Goal: Information Seeking & Learning: Learn about a topic

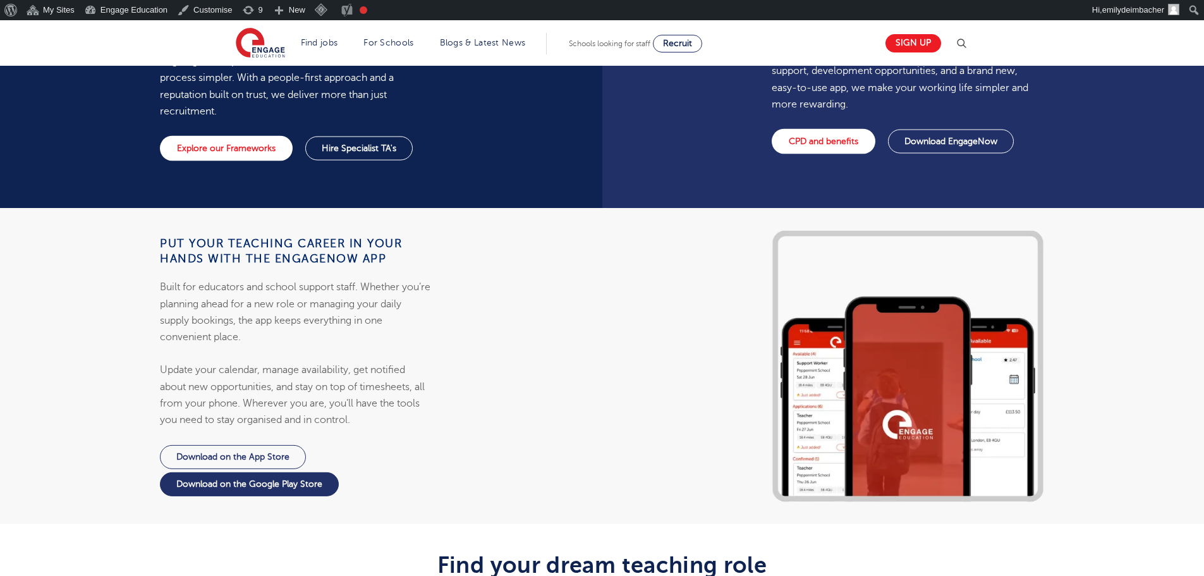
scroll to position [1074, 0]
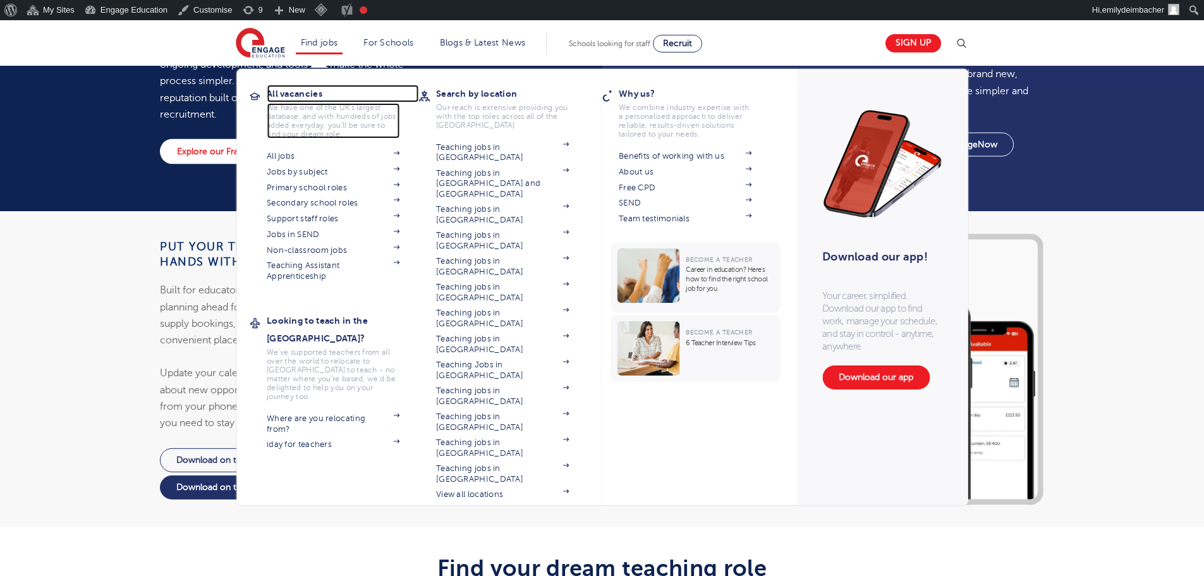
click at [310, 92] on h3 "All vacancies" at bounding box center [343, 94] width 152 height 18
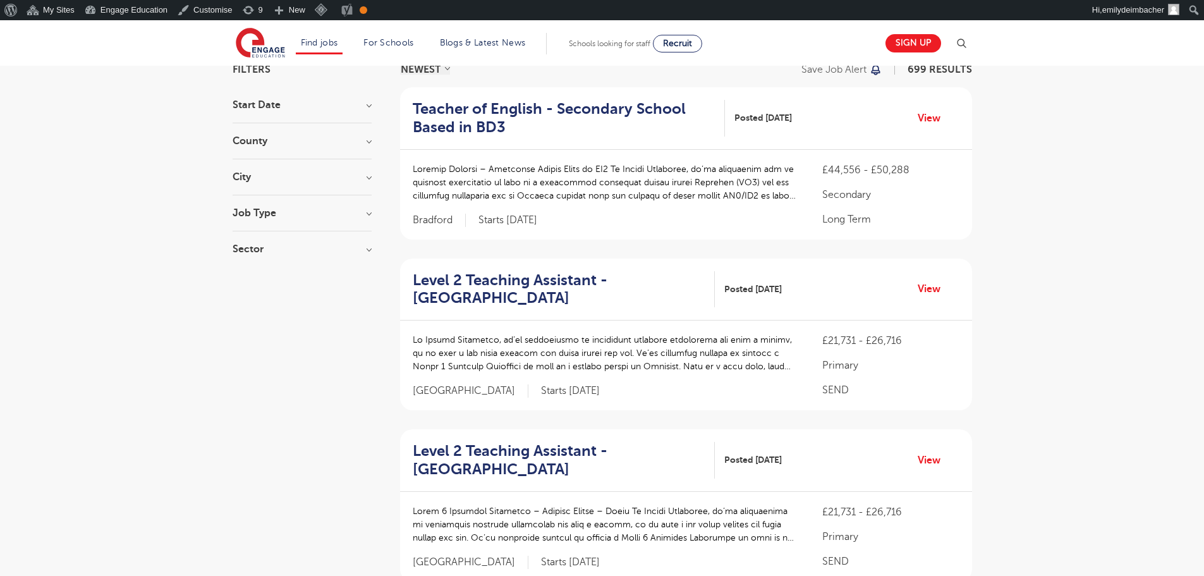
scroll to position [126, 0]
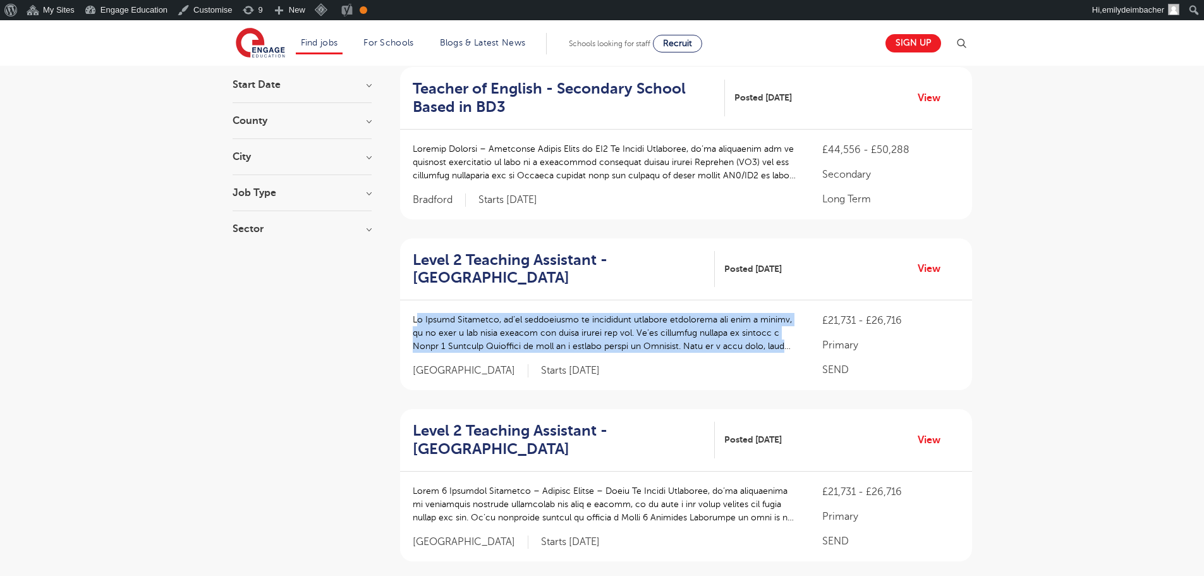
drag, startPoint x: 411, startPoint y: 318, endPoint x: 468, endPoint y: 324, distance: 57.2
click at [468, 324] on p at bounding box center [605, 333] width 385 height 40
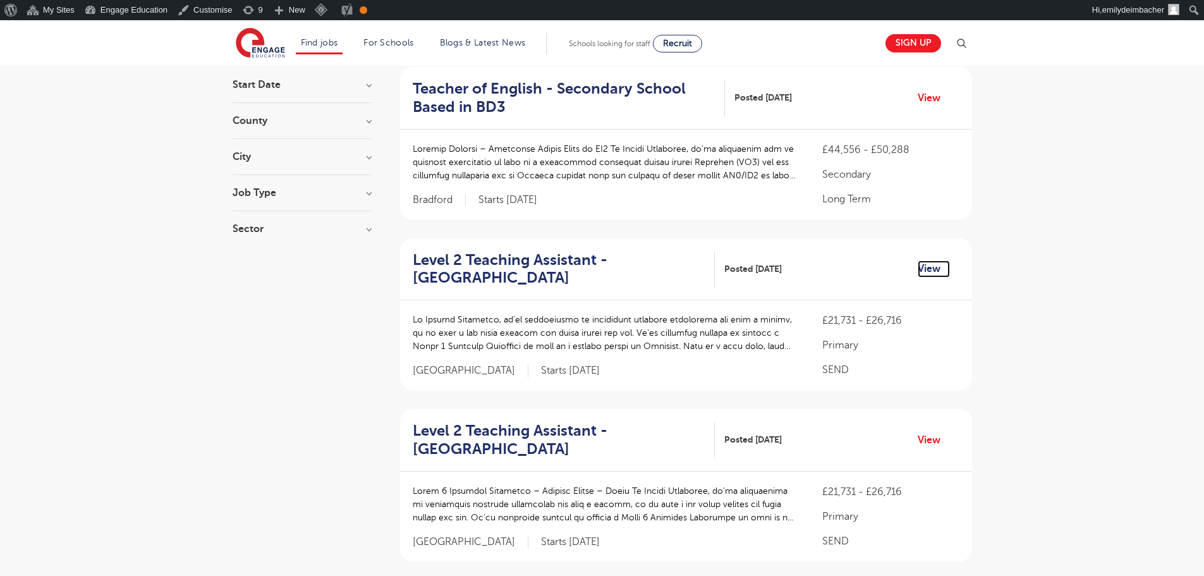
click at [929, 270] on link "View" at bounding box center [933, 268] width 32 height 16
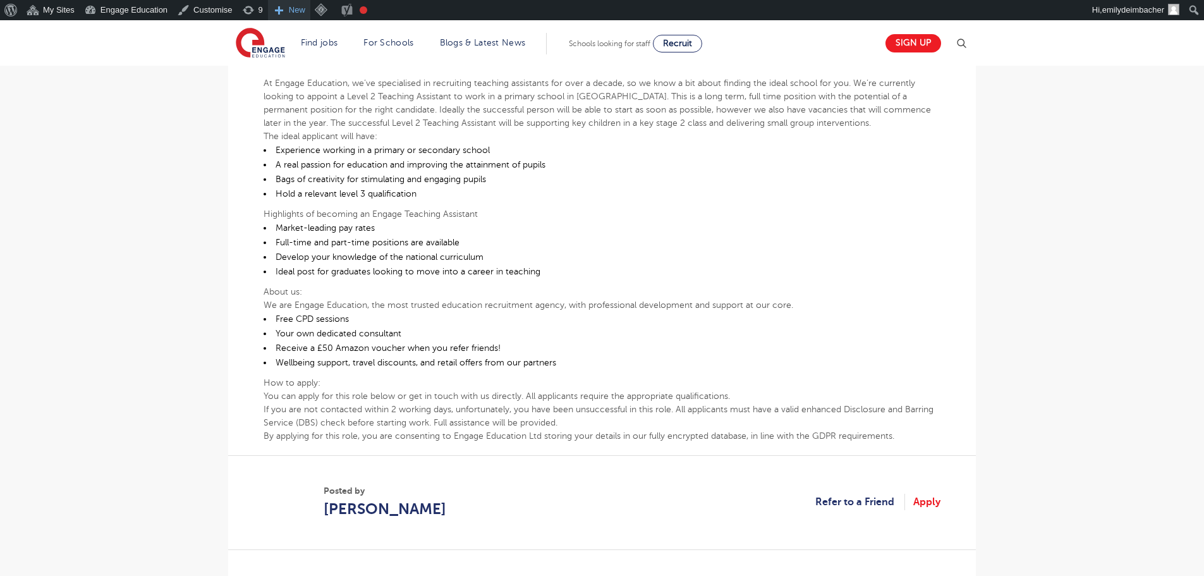
scroll to position [379, 0]
click at [251, 52] on img at bounding box center [260, 44] width 49 height 32
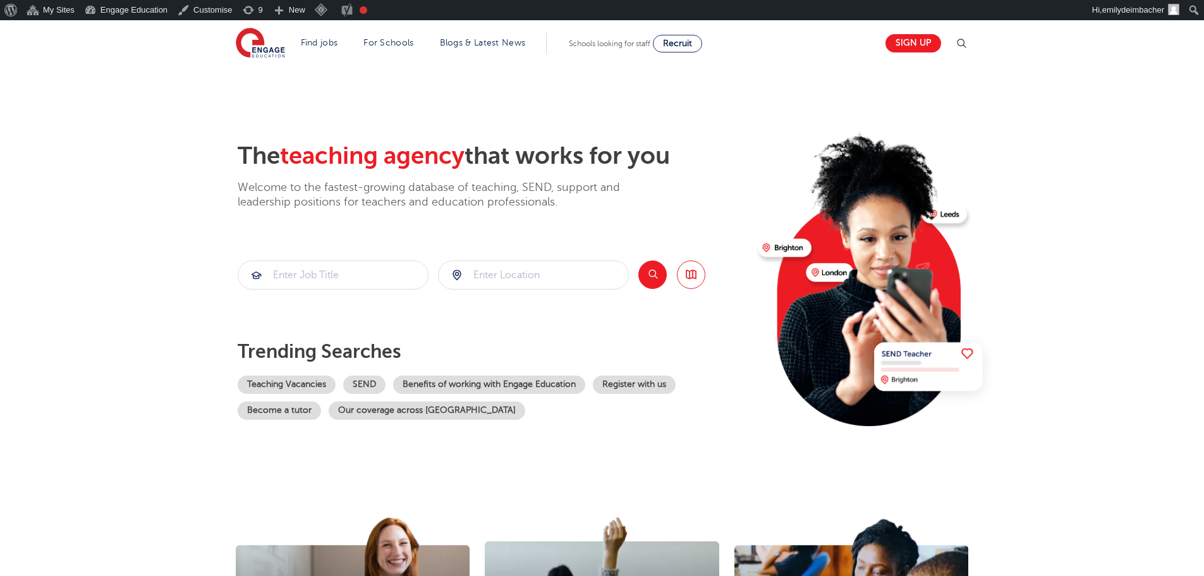
drag, startPoint x: 150, startPoint y: 232, endPoint x: 160, endPoint y: 232, distance: 10.1
click at [150, 232] on section "The teaching agency that works for you Welcome to the fastest-growing database …" at bounding box center [602, 274] width 1204 height 417
click at [118, 255] on section "The teaching agency that works for you Welcome to the fastest-growing database …" at bounding box center [602, 274] width 1204 height 417
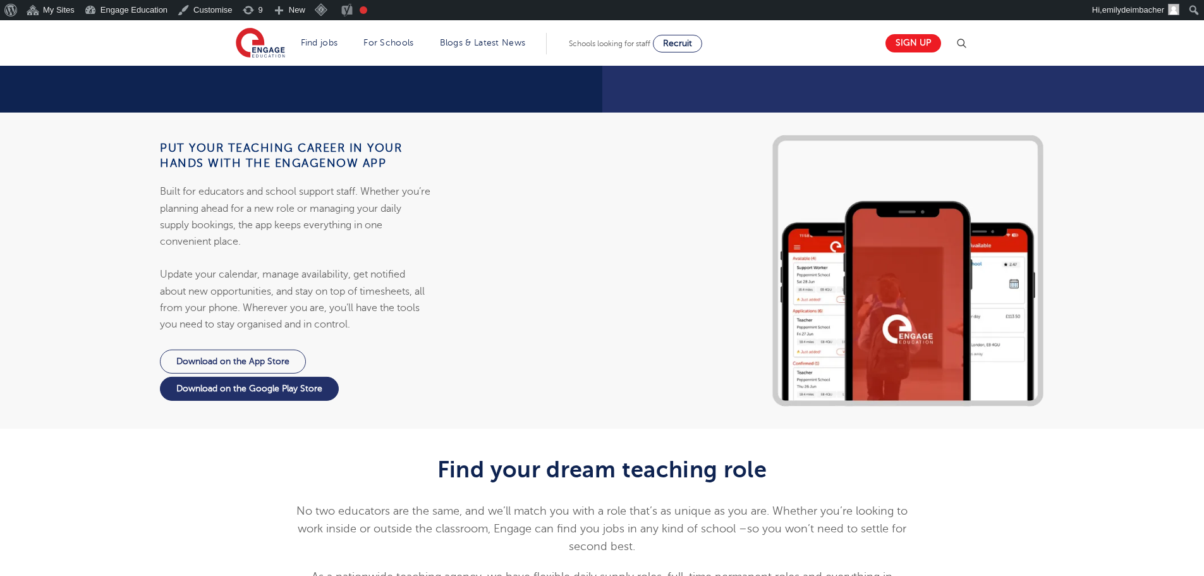
scroll to position [1074, 0]
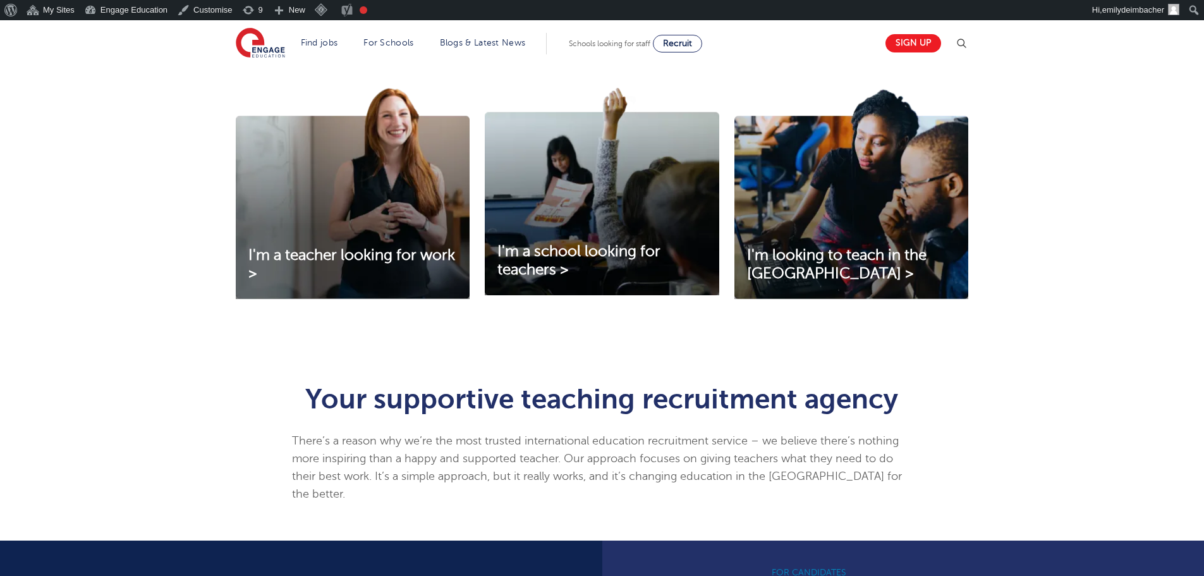
scroll to position [239, 0]
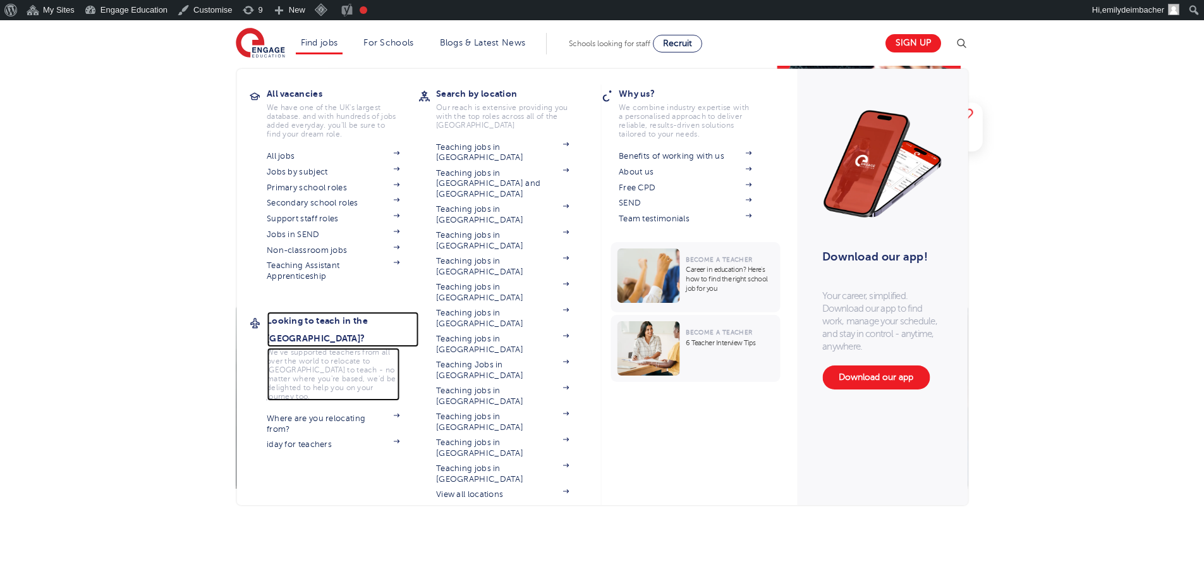
click at [310, 322] on h3 "Looking to teach in the [GEOGRAPHIC_DATA]?" at bounding box center [343, 328] width 152 height 35
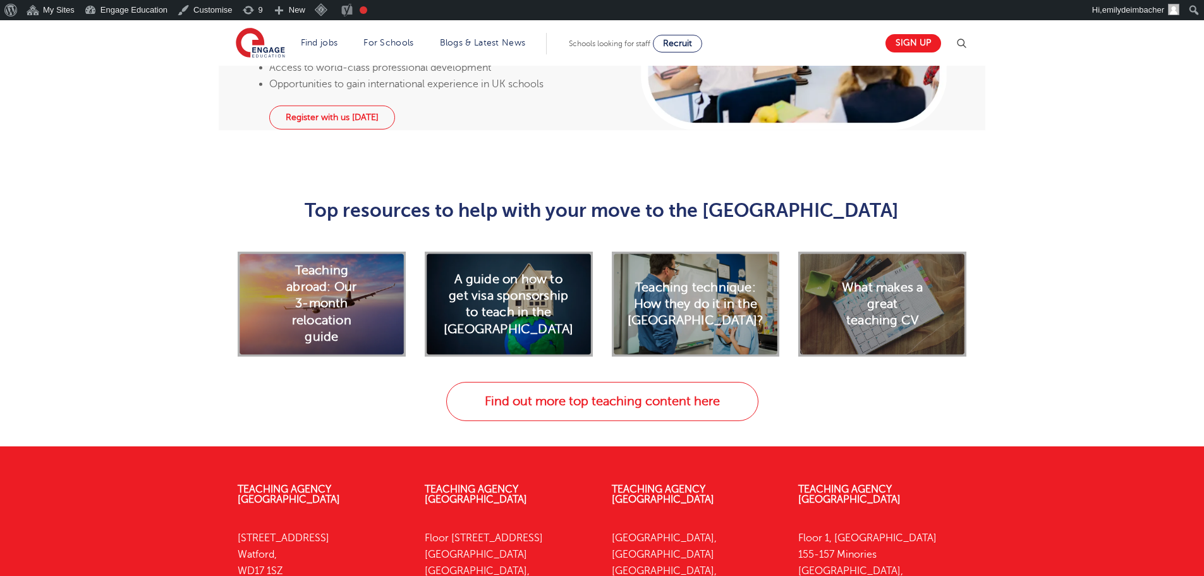
scroll to position [1526, 0]
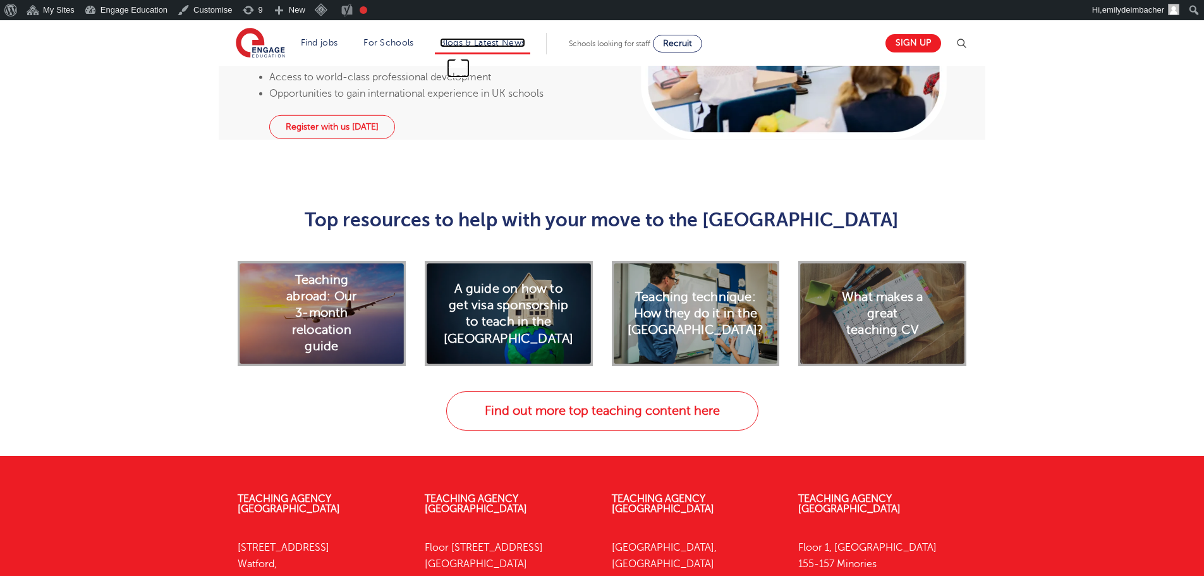
click at [485, 42] on link "Blogs & Latest News" at bounding box center [483, 42] width 86 height 9
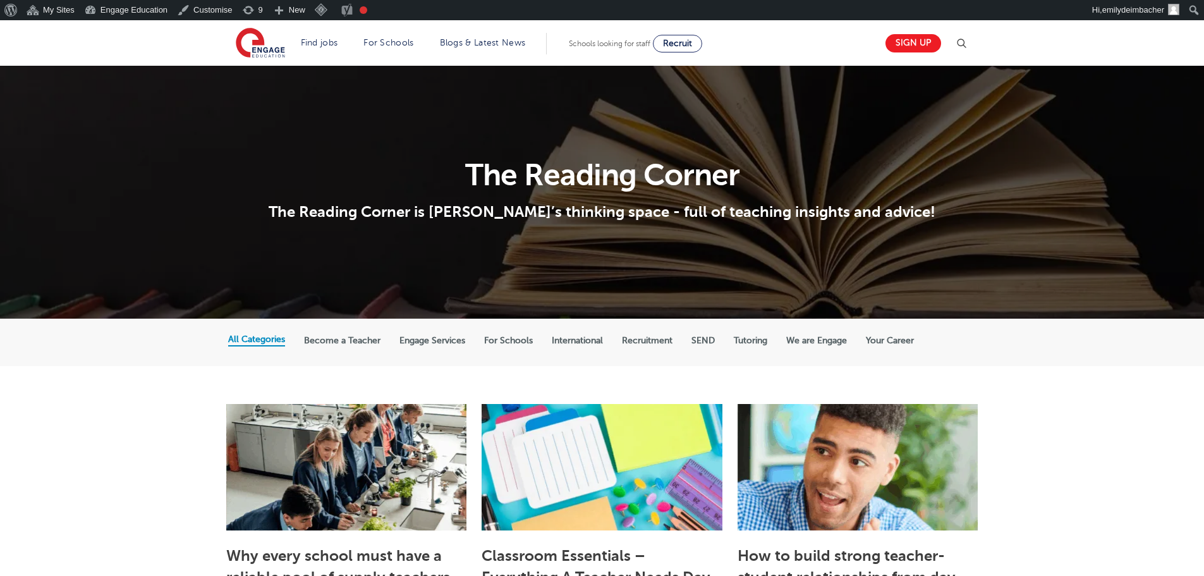
click at [963, 44] on img at bounding box center [960, 43] width 15 height 15
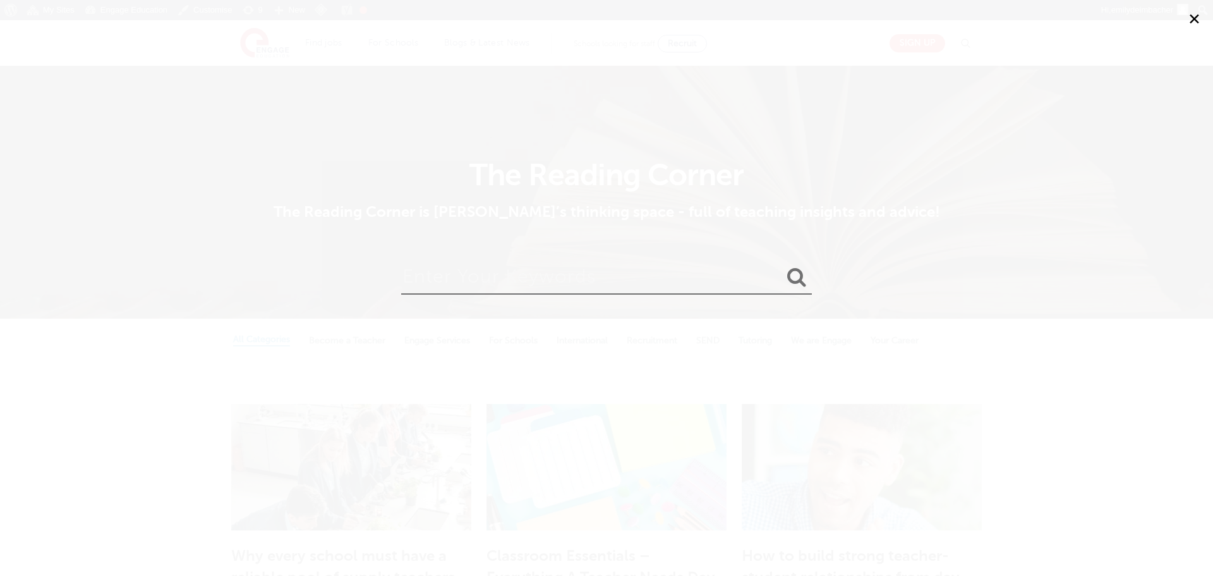
click at [564, 281] on input "search" at bounding box center [606, 273] width 411 height 41
type input "supply"
click at [782, 266] on button "submit" at bounding box center [797, 277] width 30 height 23
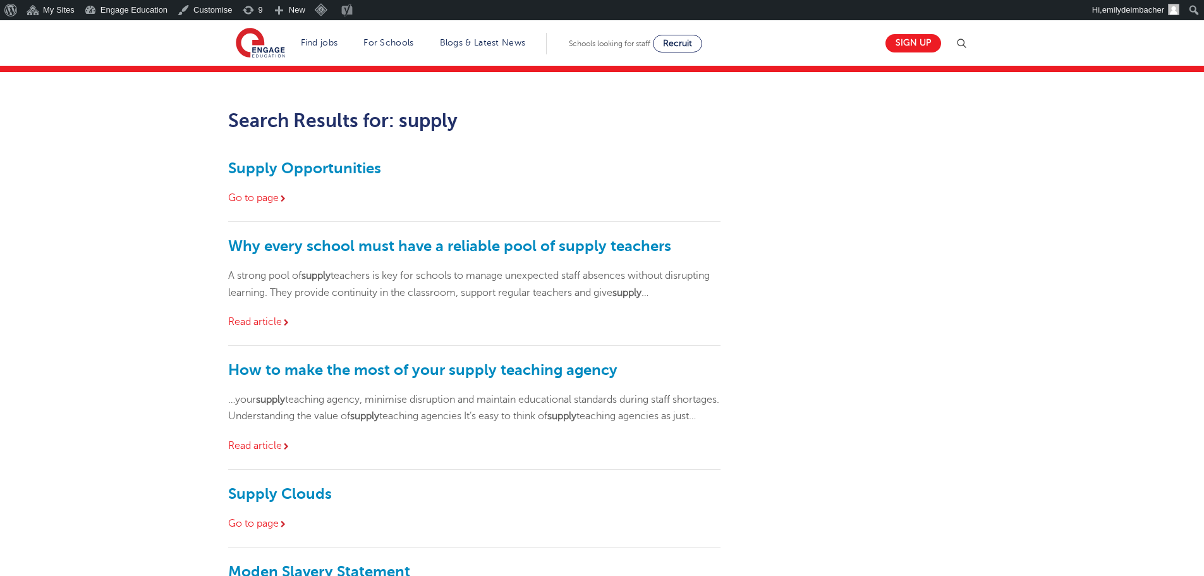
scroll to position [126, 0]
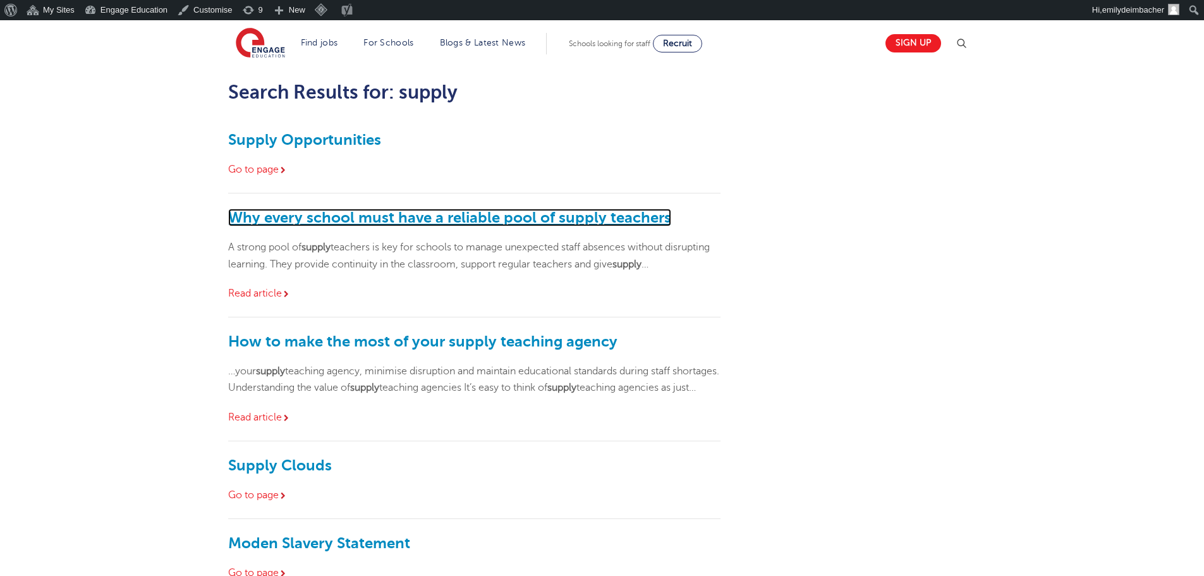
click at [349, 216] on link "Why every school must have a reliable pool of supply teachers" at bounding box center [449, 217] width 443 height 18
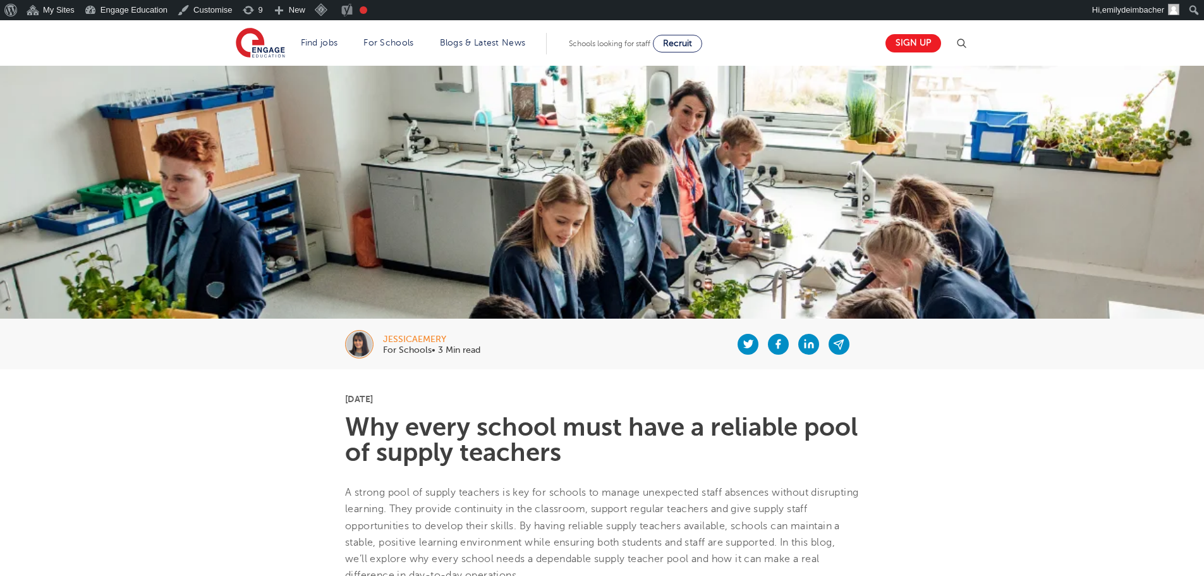
click at [454, 453] on h1 "Why every school must have a reliable pool of supply teachers" at bounding box center [602, 439] width 514 height 51
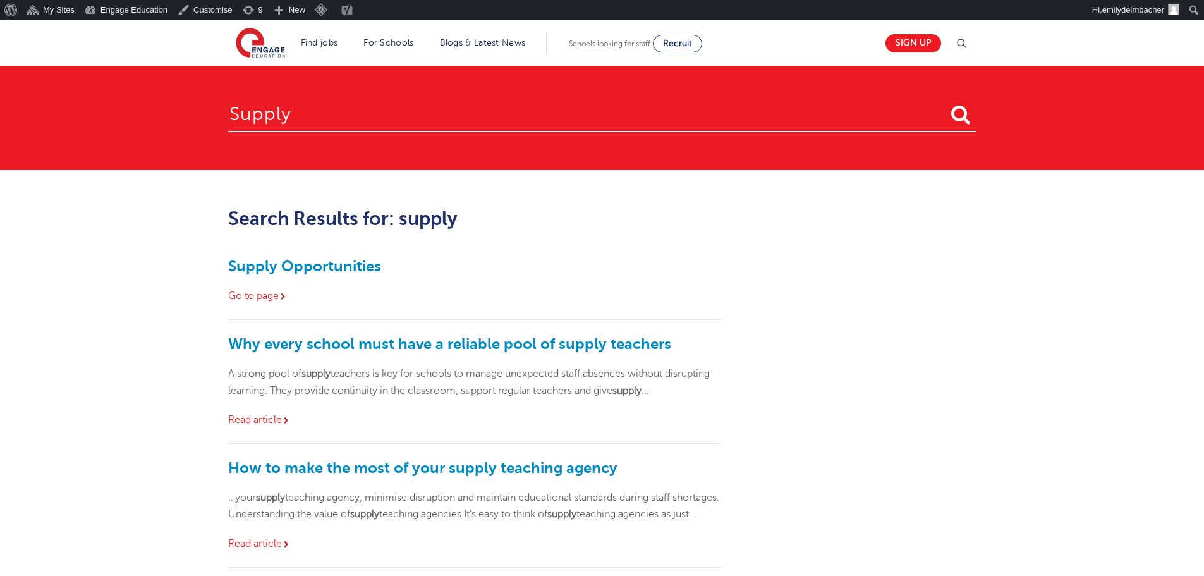
scroll to position [126, 0]
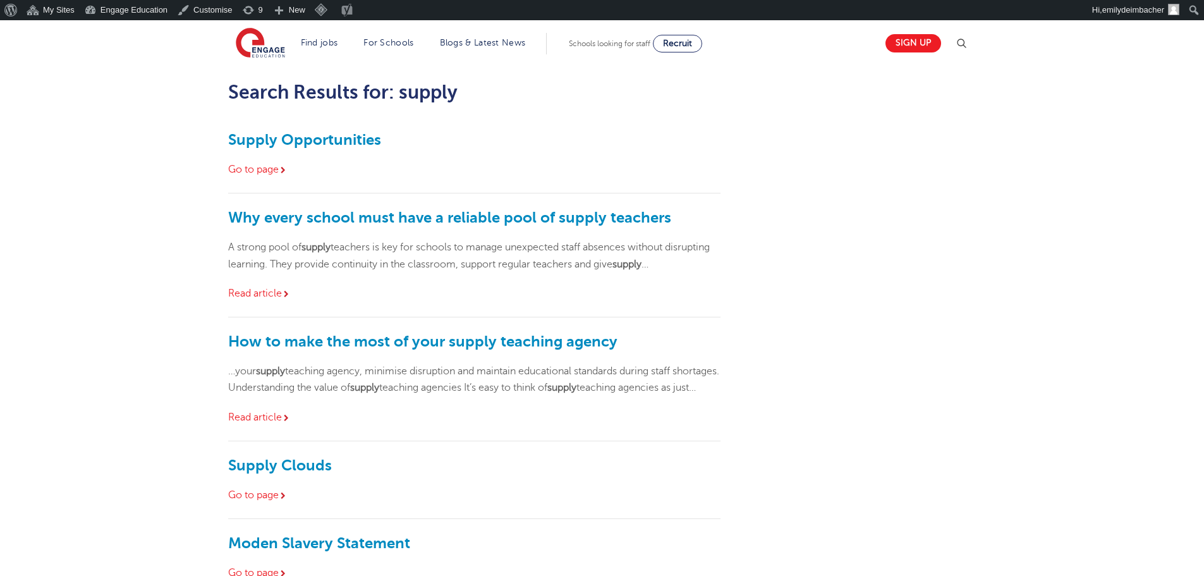
drag, startPoint x: 125, startPoint y: 360, endPoint x: 485, endPoint y: 344, distance: 359.8
click at [126, 360] on main "supply Search Results for: supply Supply Opportunities Go to page Why every sch…" at bounding box center [602, 534] width 1204 height 1281
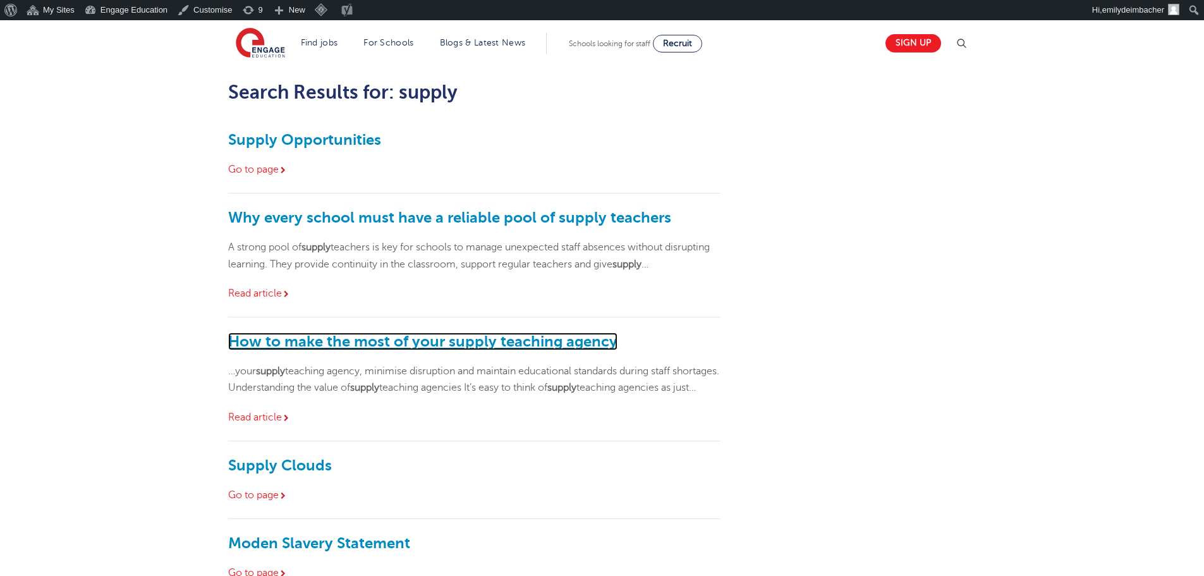
click at [485, 344] on link "How to make the most of your supply teaching agency" at bounding box center [422, 341] width 389 height 18
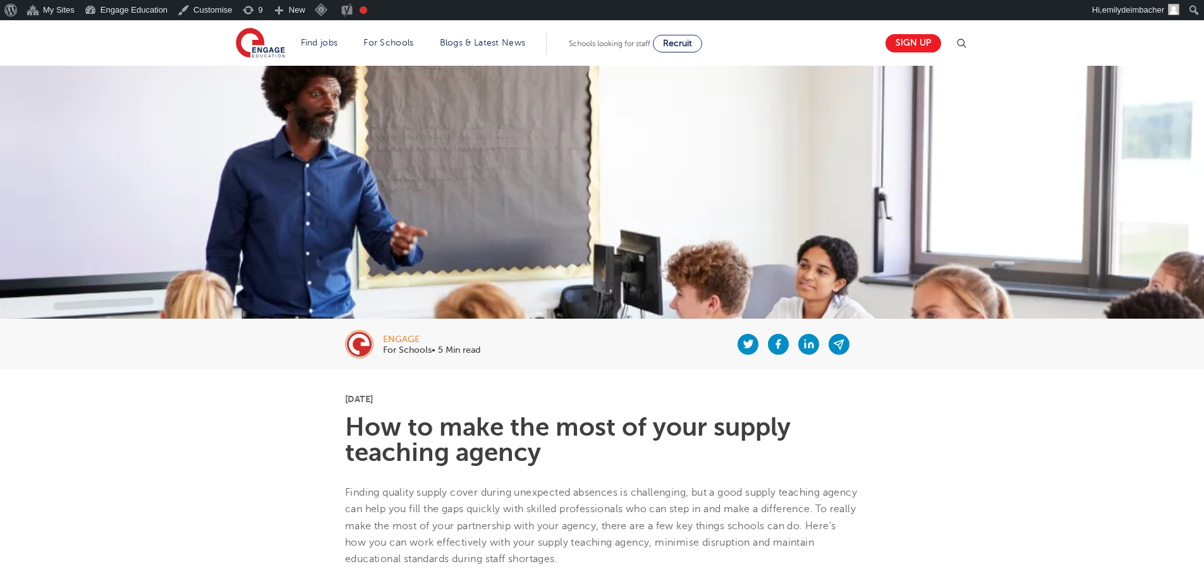
click at [497, 457] on h1 "How to make the most of your supply teaching agency" at bounding box center [602, 439] width 514 height 51
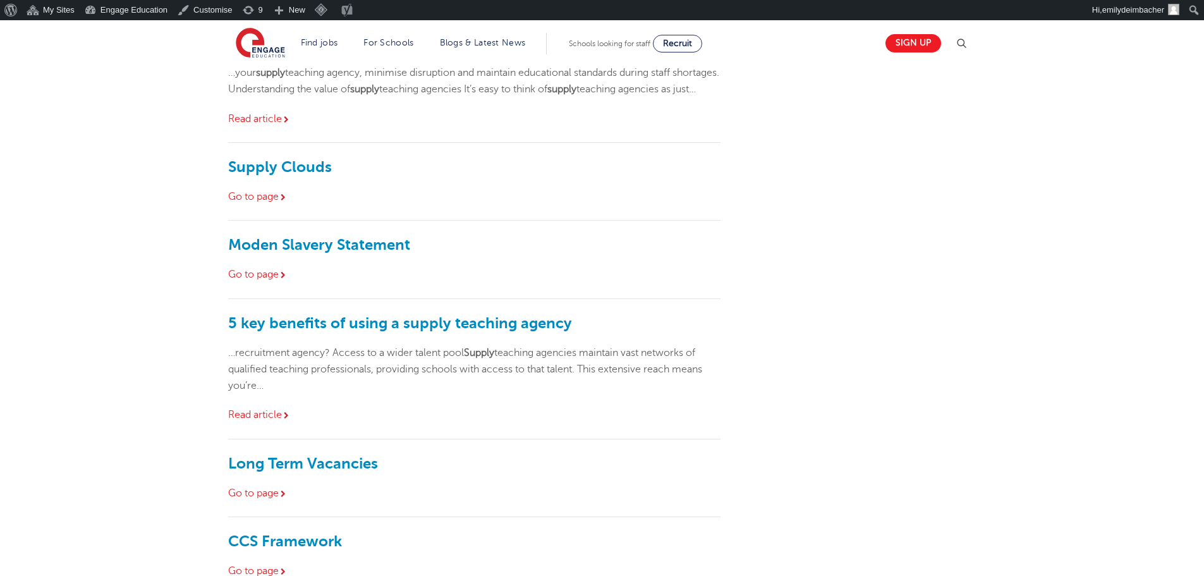
scroll to position [442, 0]
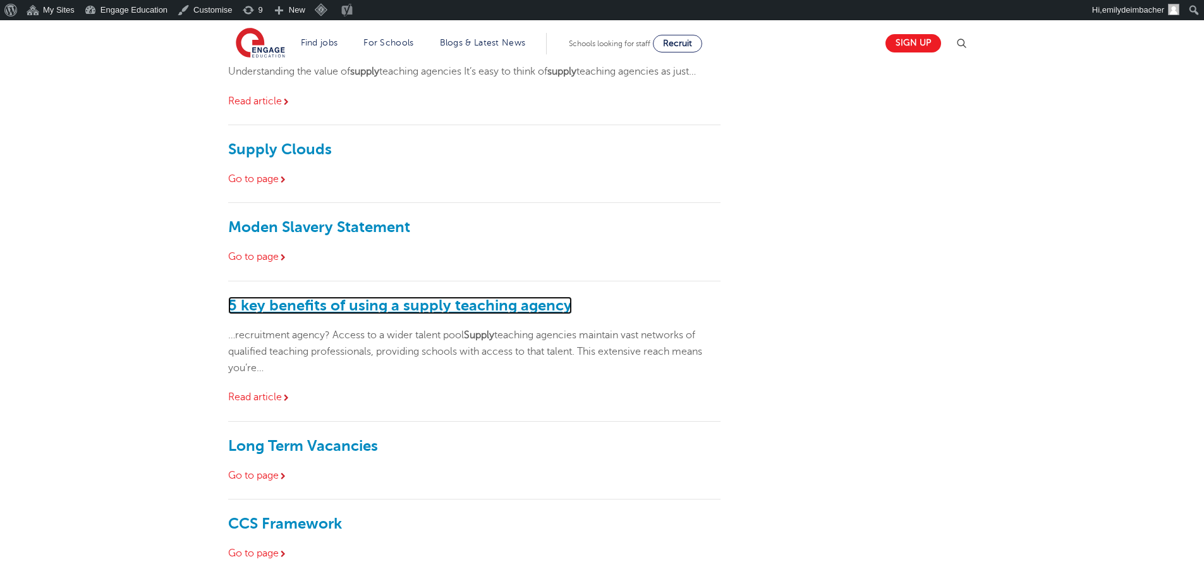
click at [471, 314] on link "5 key benefits of using a supply teaching agency" at bounding box center [400, 305] width 344 height 18
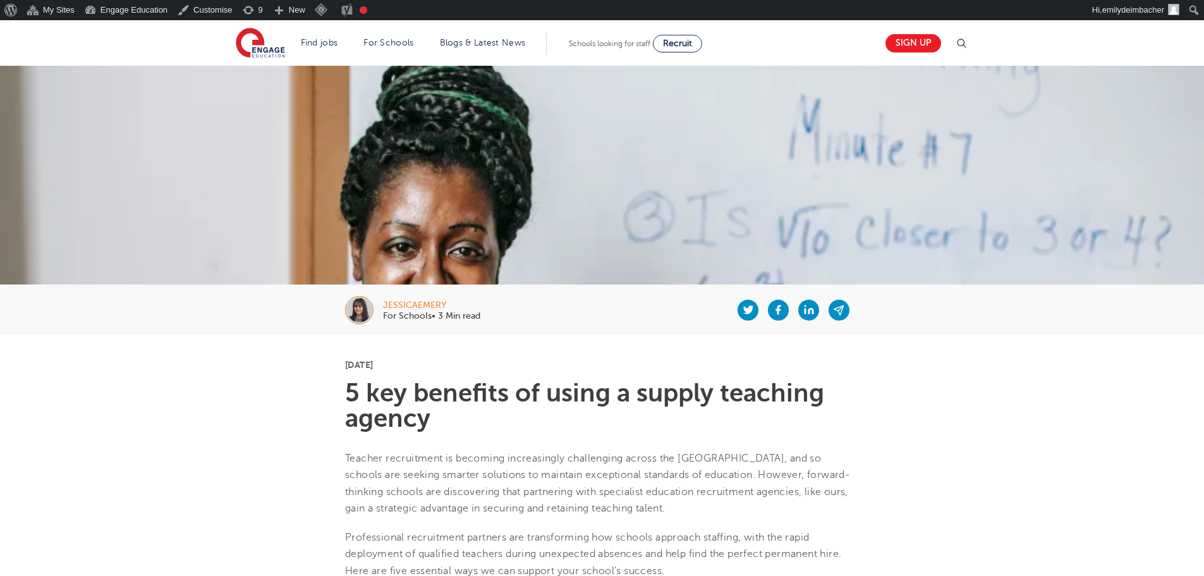
scroll to position [126, 0]
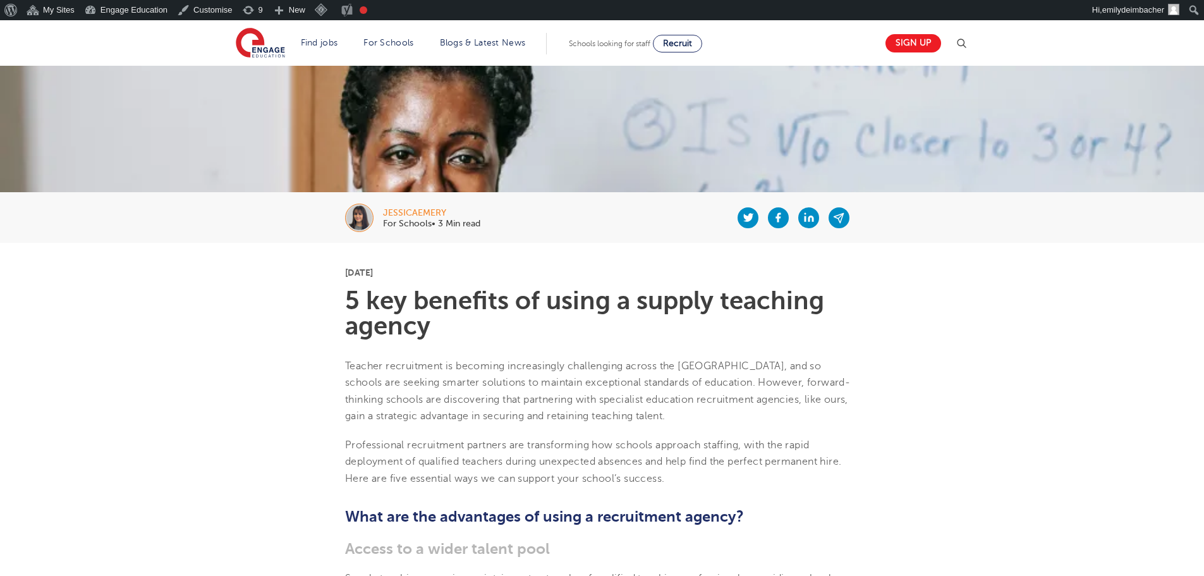
click at [382, 309] on h1 "5 key benefits of using a supply teaching agency" at bounding box center [602, 313] width 514 height 51
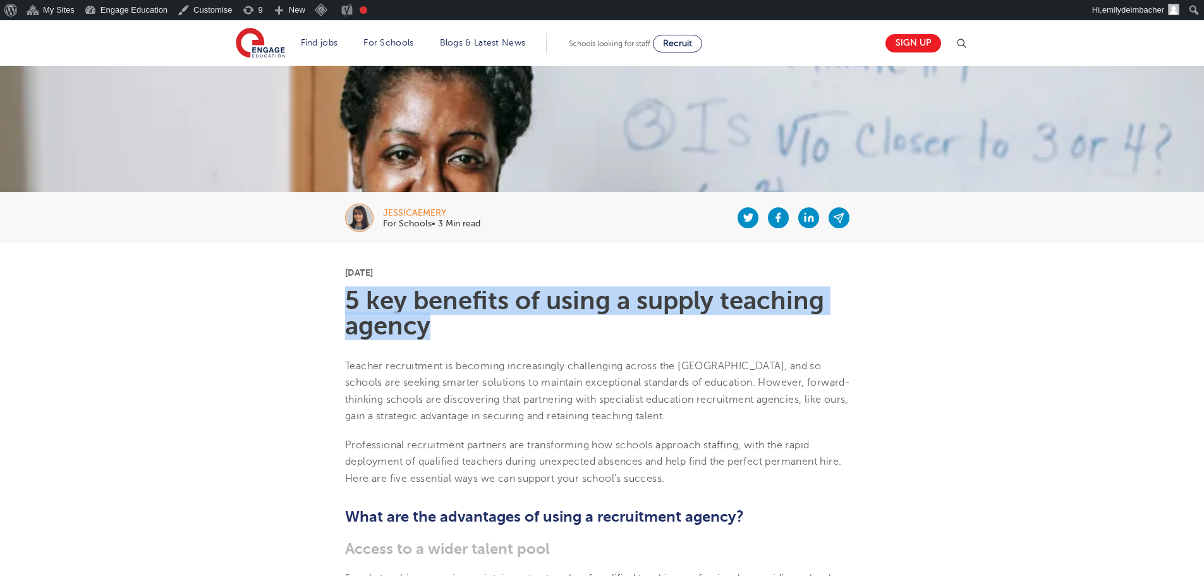
click at [382, 309] on h1 "5 key benefits of using a supply teaching agency" at bounding box center [602, 313] width 514 height 51
copy section "5 key benefits of using a supply teaching agency"
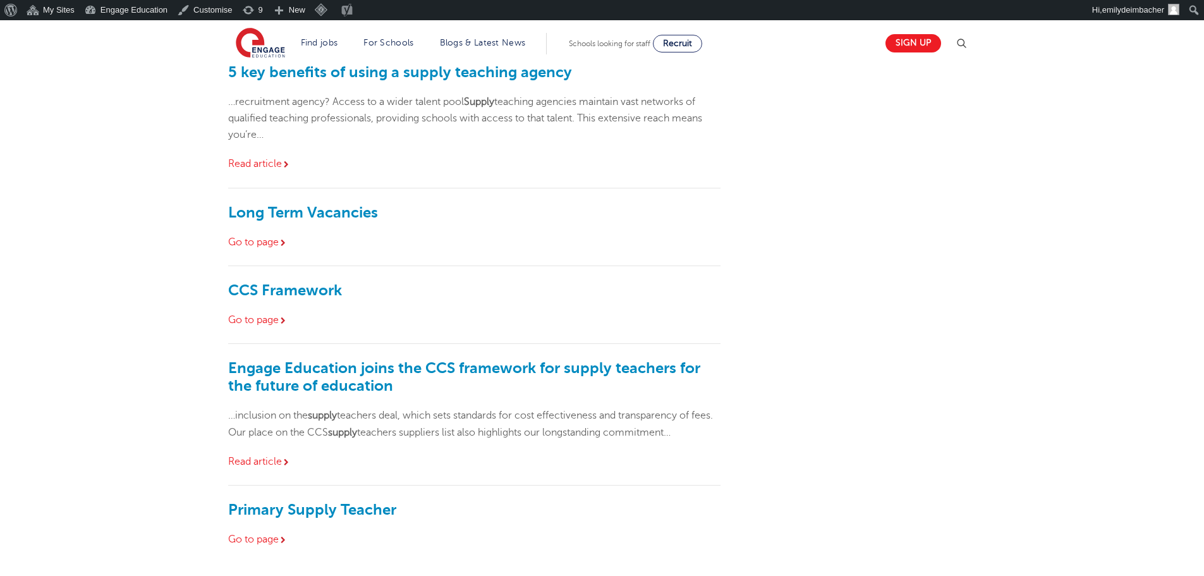
scroll to position [821, 0]
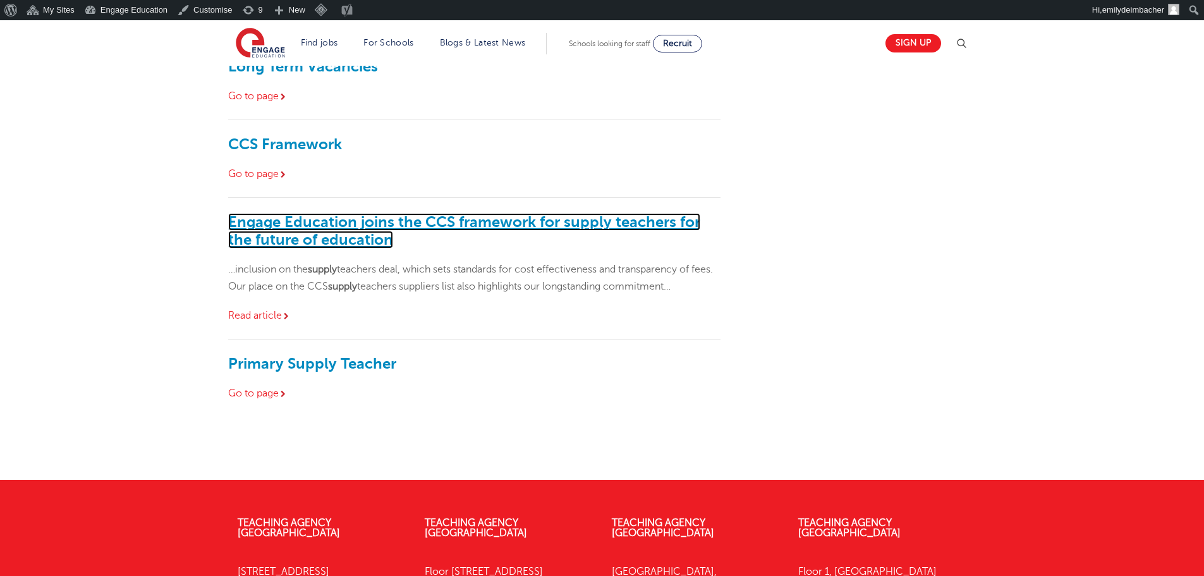
click at [409, 235] on link "Engage Education joins the CCS framework for supply teachers for the future of …" at bounding box center [464, 230] width 472 height 35
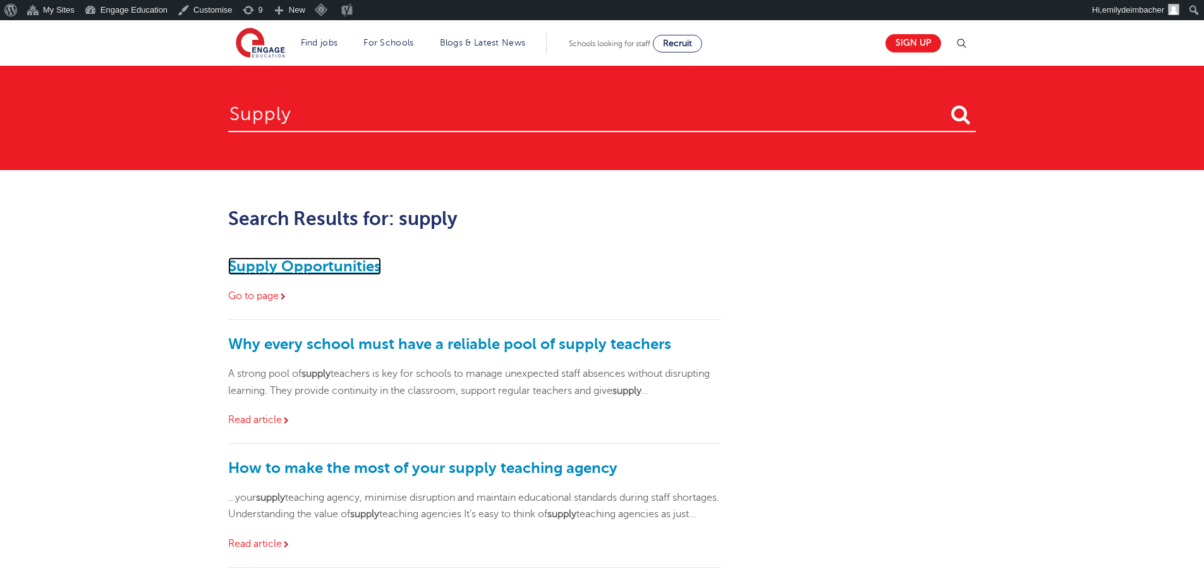
click at [335, 270] on link "Supply Opportunities" at bounding box center [304, 266] width 153 height 18
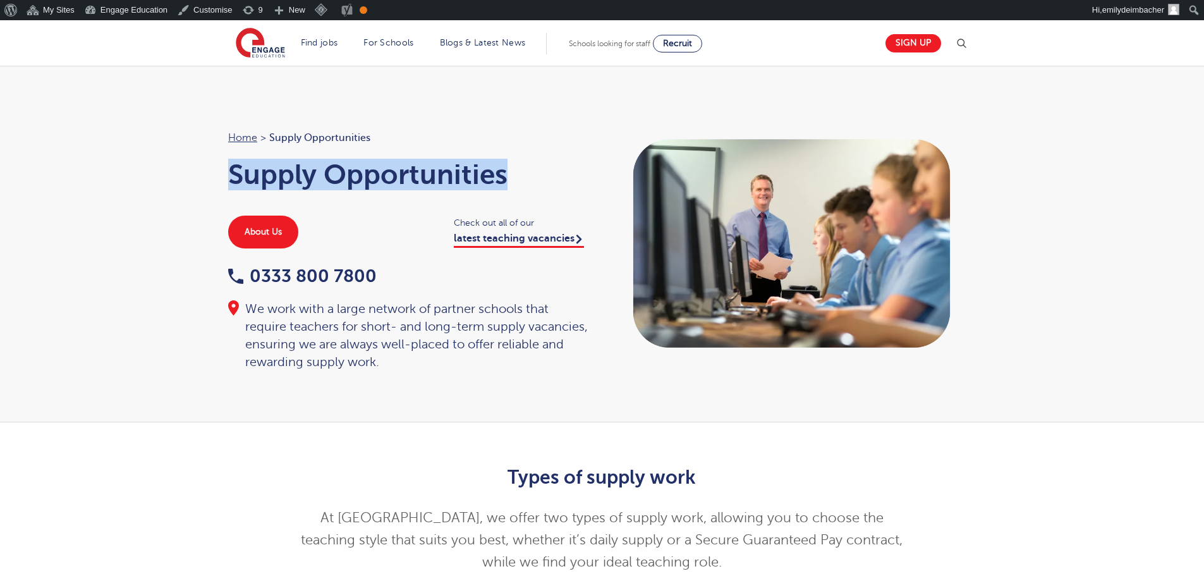
drag, startPoint x: 389, startPoint y: 179, endPoint x: 212, endPoint y: 179, distance: 176.3
click at [212, 179] on div "Home > Supply Opportunities Supply Opportunities About Us Check out all of our …" at bounding box center [602, 244] width 1204 height 356
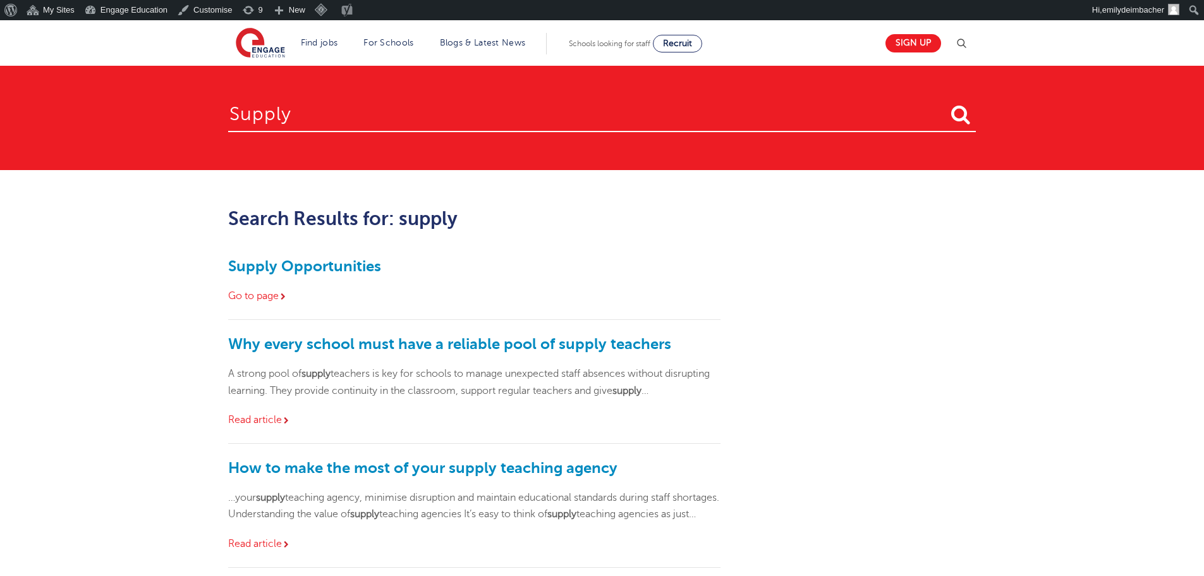
click at [385, 334] on div "Why every school must have a reliable pool of supply teachers A strong pool of …" at bounding box center [474, 382] width 492 height 124
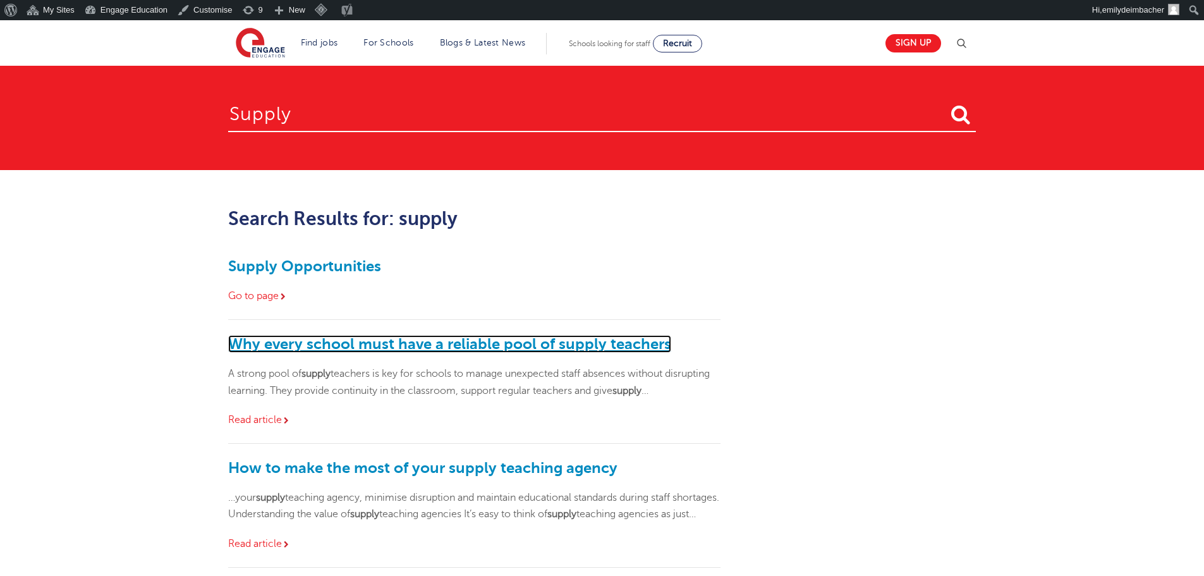
click at [385, 336] on link "Why every school must have a reliable pool of supply teachers" at bounding box center [449, 344] width 443 height 18
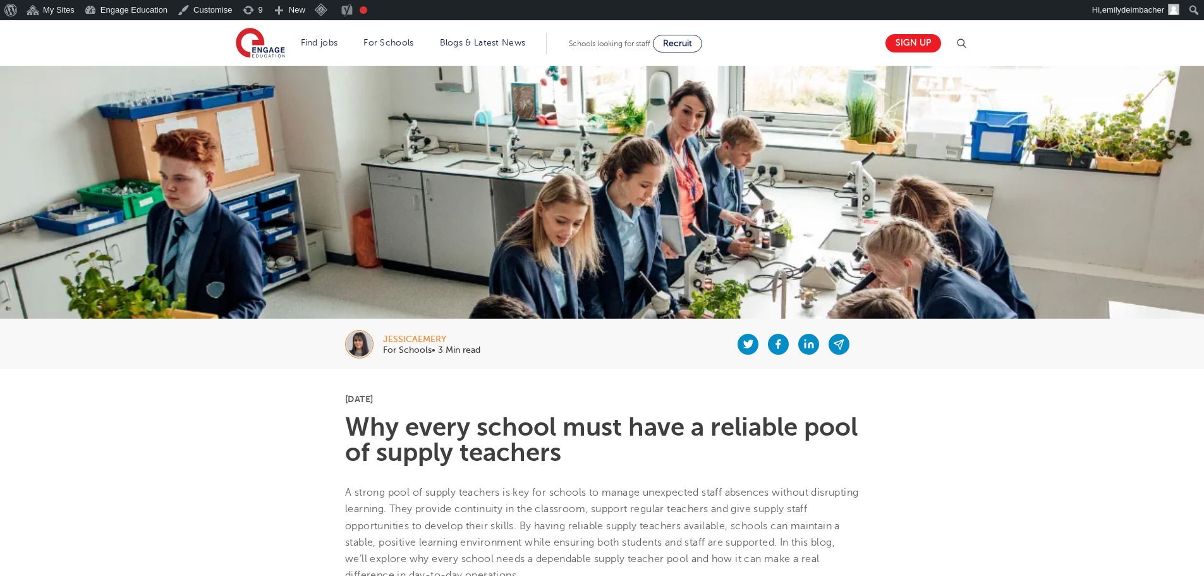
click at [653, 429] on h1 "Why every school must have a reliable pool of supply teachers" at bounding box center [602, 439] width 514 height 51
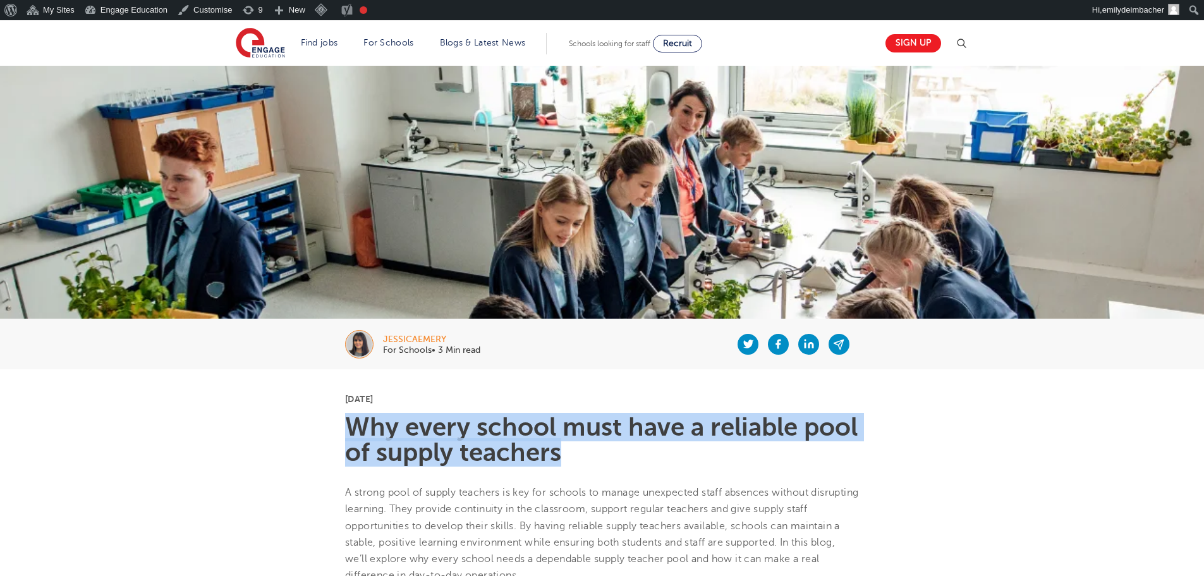
click at [653, 429] on h1 "Why every school must have a reliable pool of supply teachers" at bounding box center [602, 439] width 514 height 51
copy section "Why every school must have a reliable pool of supply teachers"
